Goal: Information Seeking & Learning: Learn about a topic

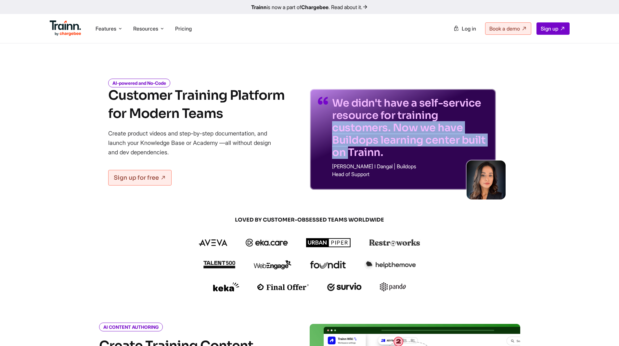
drag, startPoint x: 408, startPoint y: 115, endPoint x: 443, endPoint y: 135, distance: 40.0
click at [443, 135] on p "We didn't have a self-service resource for training customers. Now we have Buil…" at bounding box center [410, 128] width 156 height 62
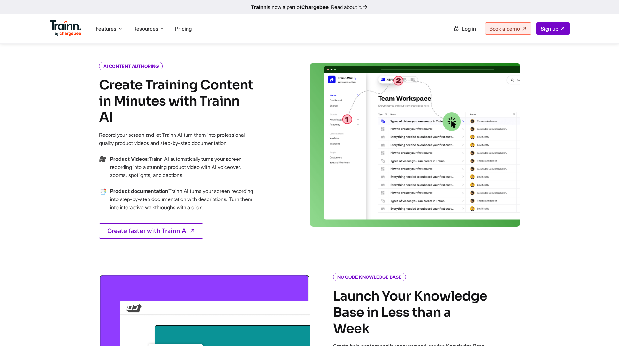
scroll to position [260, 0]
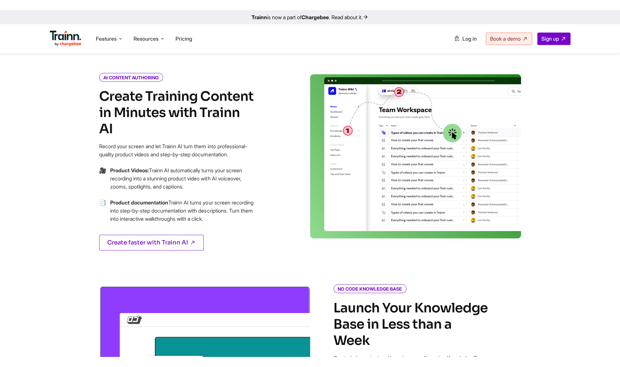
scroll to position [227, 0]
